Goal: Check status: Check status

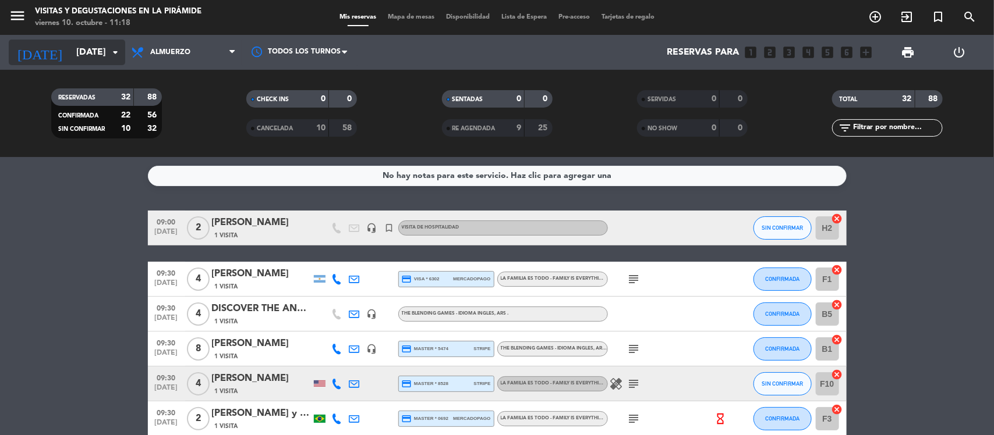
click at [70, 57] on input "[DATE]" at bounding box center [131, 52] width 123 height 23
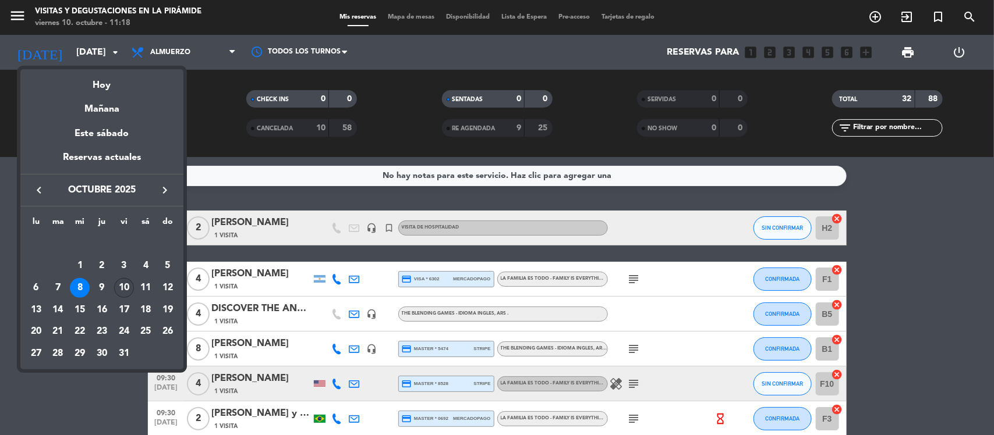
click at [125, 282] on div "10" at bounding box center [124, 288] width 20 height 20
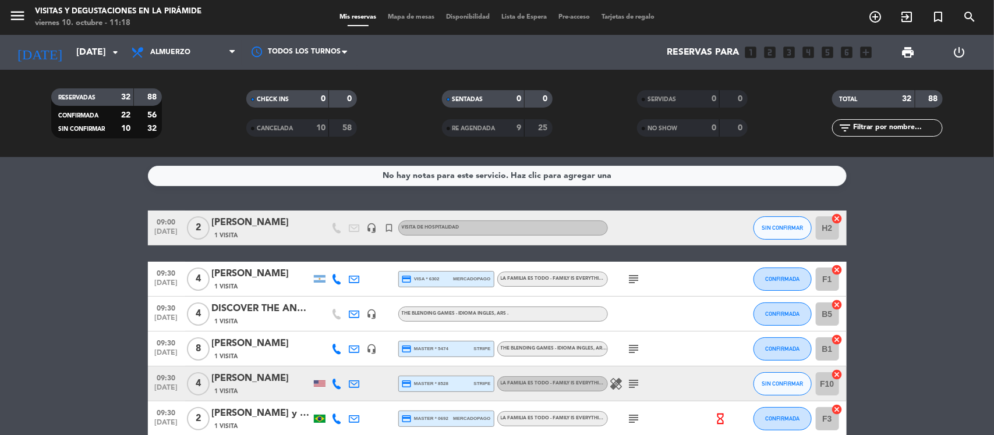
type input "[DATE]"
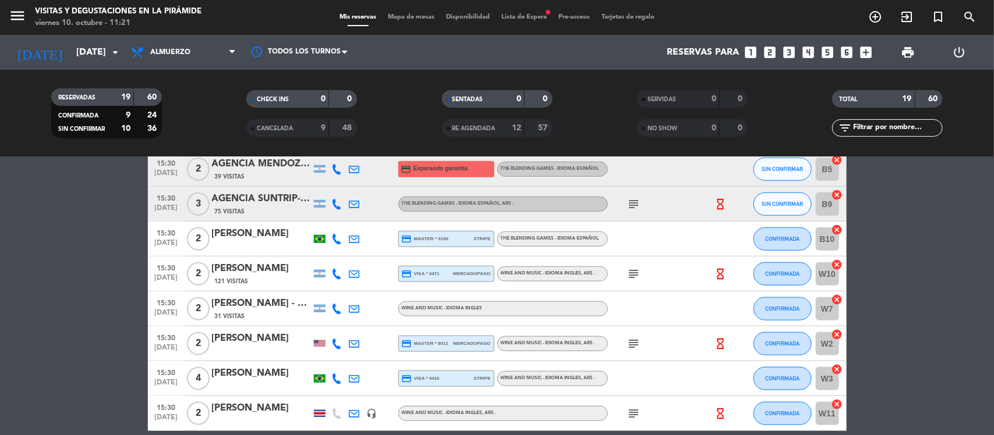
scroll to position [509, 0]
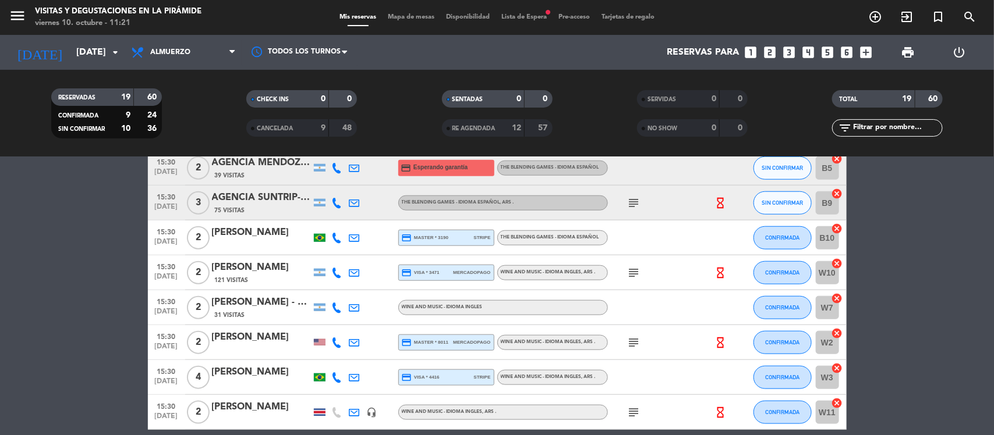
click at [322, 409] on div at bounding box center [320, 412] width 12 height 7
click at [324, 409] on div "[GEOGRAPHIC_DATA]" at bounding box center [319, 412] width 17 height 34
click at [320, 342] on div at bounding box center [320, 342] width 12 height 6
click at [319, 341] on div at bounding box center [320, 342] width 12 height 6
click at [268, 299] on div "[PERSON_NAME] - The Vines" at bounding box center [261, 302] width 99 height 15
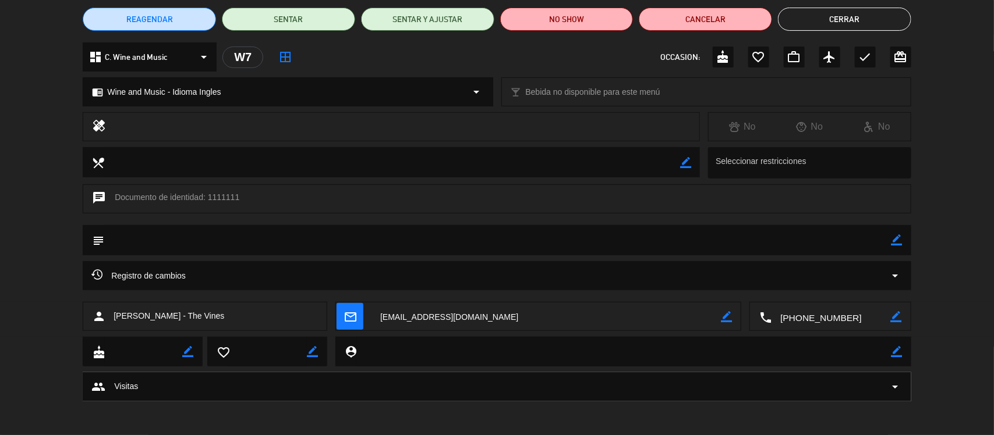
scroll to position [0, 0]
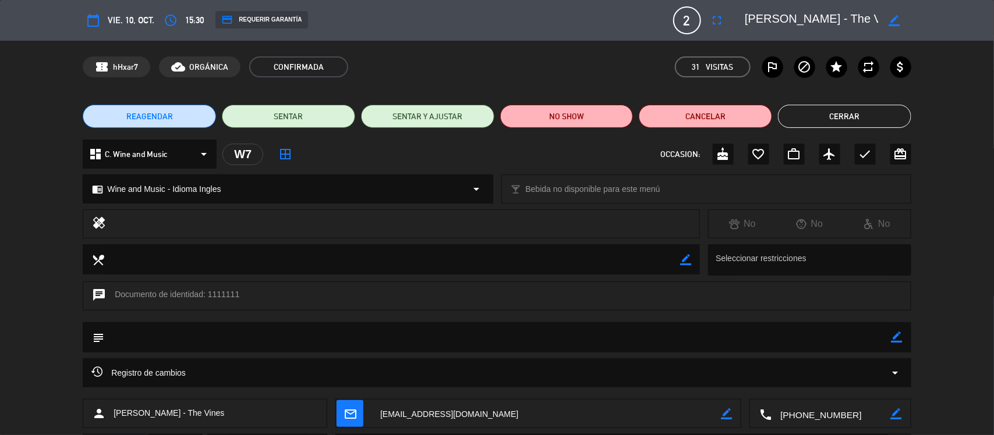
click at [821, 115] on button "Cerrar" at bounding box center [844, 116] width 133 height 23
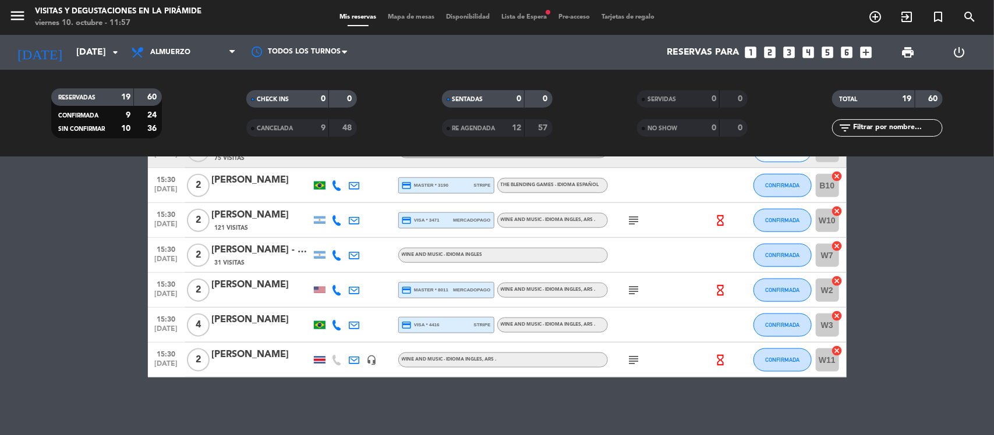
scroll to position [416, 0]
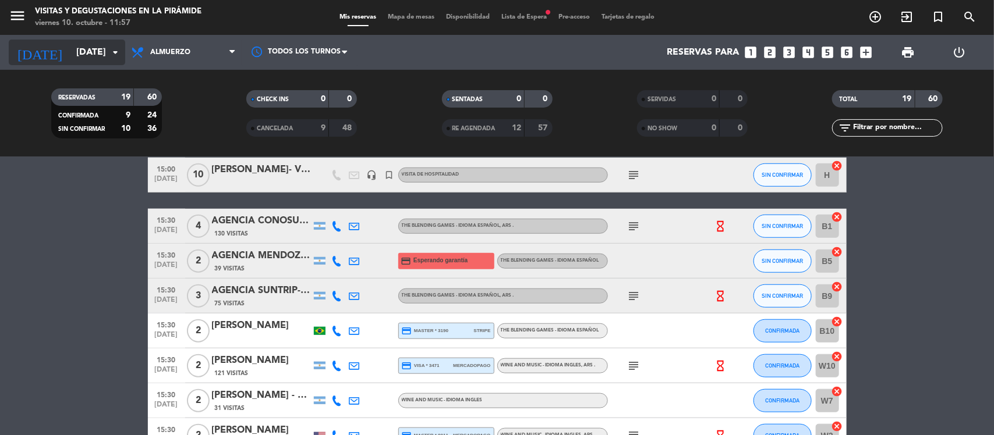
click at [114, 49] on icon "arrow_drop_down" at bounding box center [115, 52] width 14 height 14
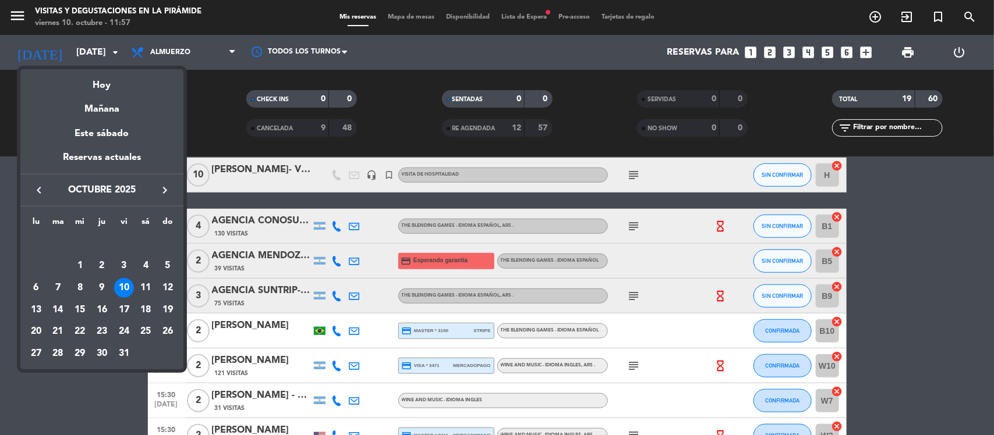
click at [25, 406] on div at bounding box center [497, 217] width 994 height 435
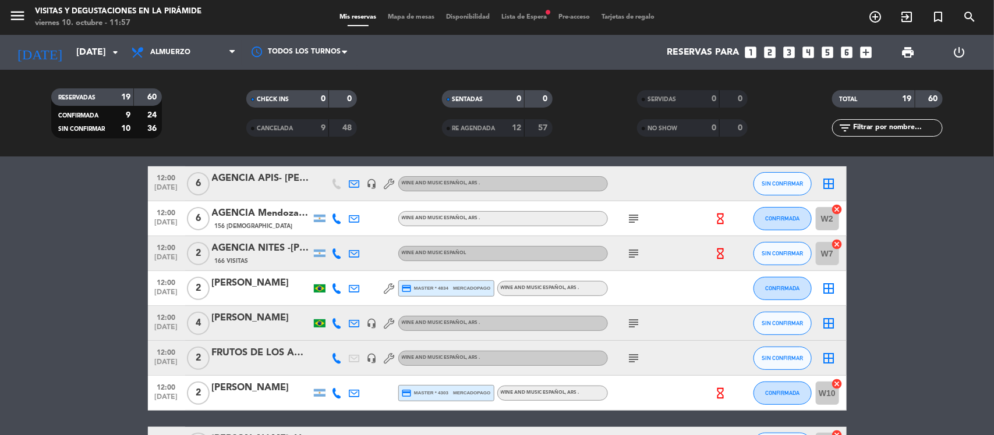
scroll to position [125, 0]
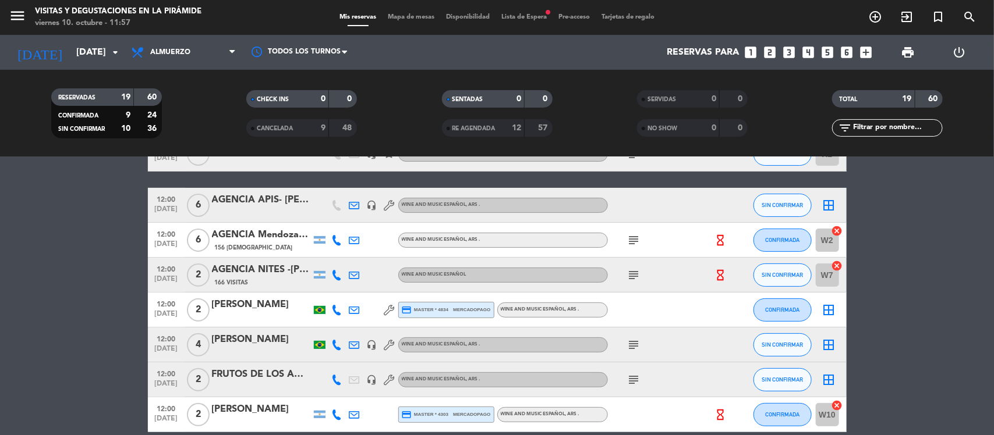
click at [353, 309] on icon at bounding box center [354, 310] width 10 height 10
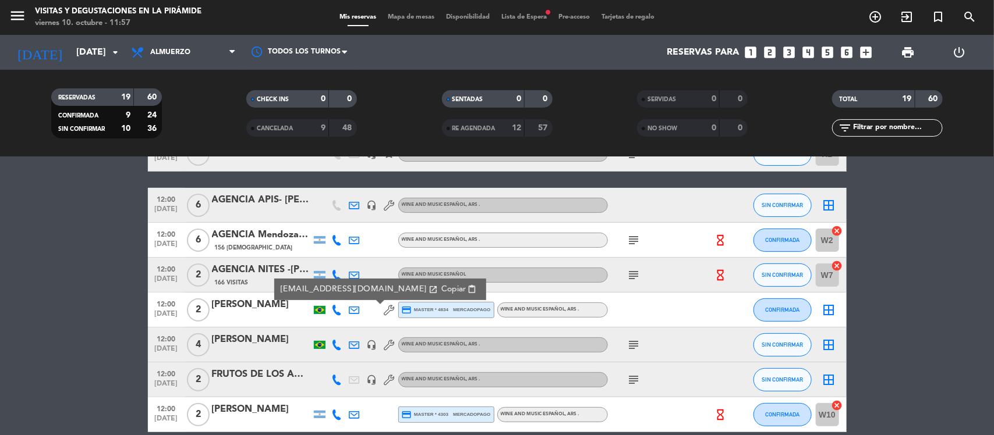
click at [441, 287] on span "Copiar" at bounding box center [453, 290] width 24 height 12
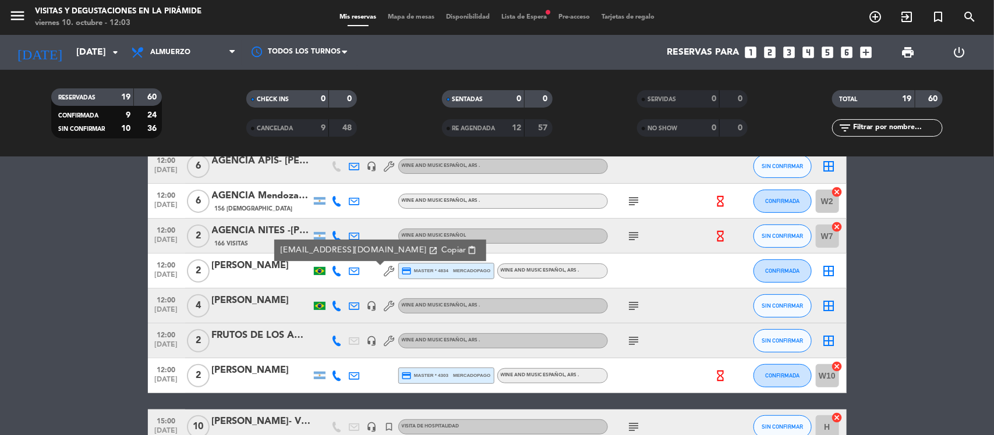
scroll to position [198, 0]
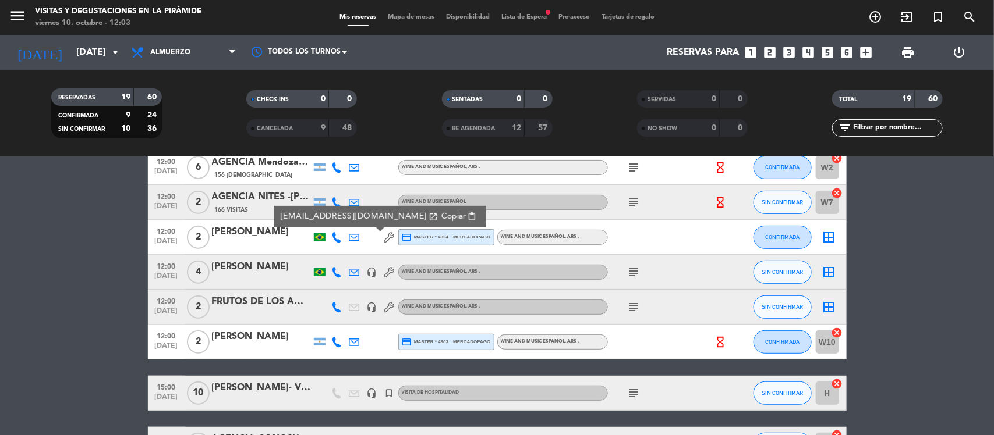
click at [356, 343] on icon at bounding box center [354, 342] width 10 height 10
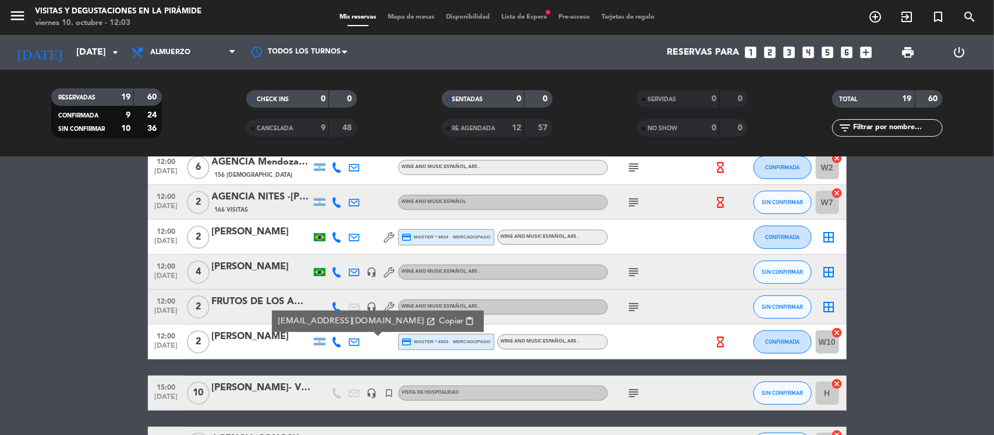
click at [465, 321] on span "content_paste" at bounding box center [469, 321] width 9 height 9
click at [438, 318] on span "Copiar" at bounding box center [450, 322] width 24 height 12
